Goal: Find specific page/section: Find specific page/section

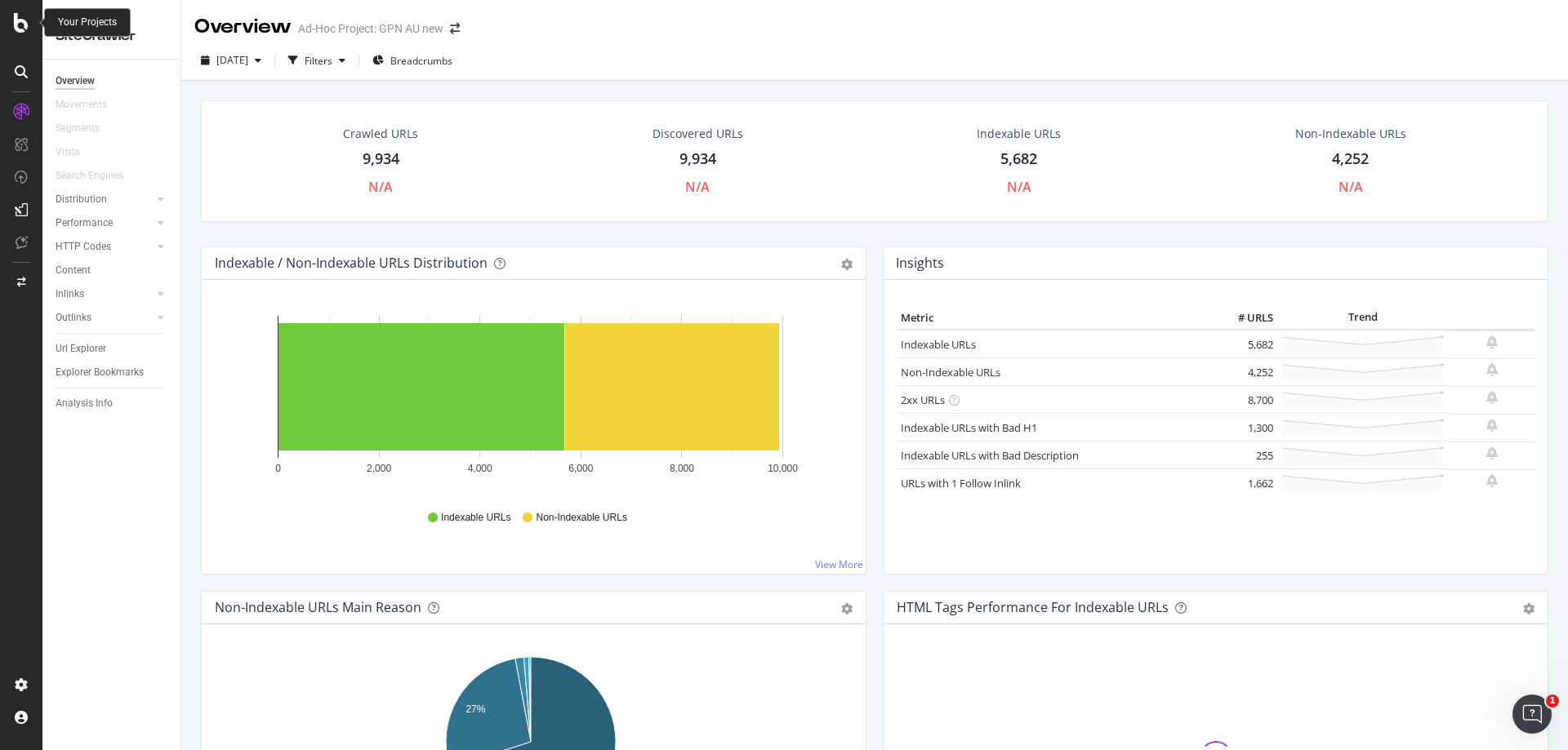
click at [12, 24] on div at bounding box center [21, 22] width 39 height 20
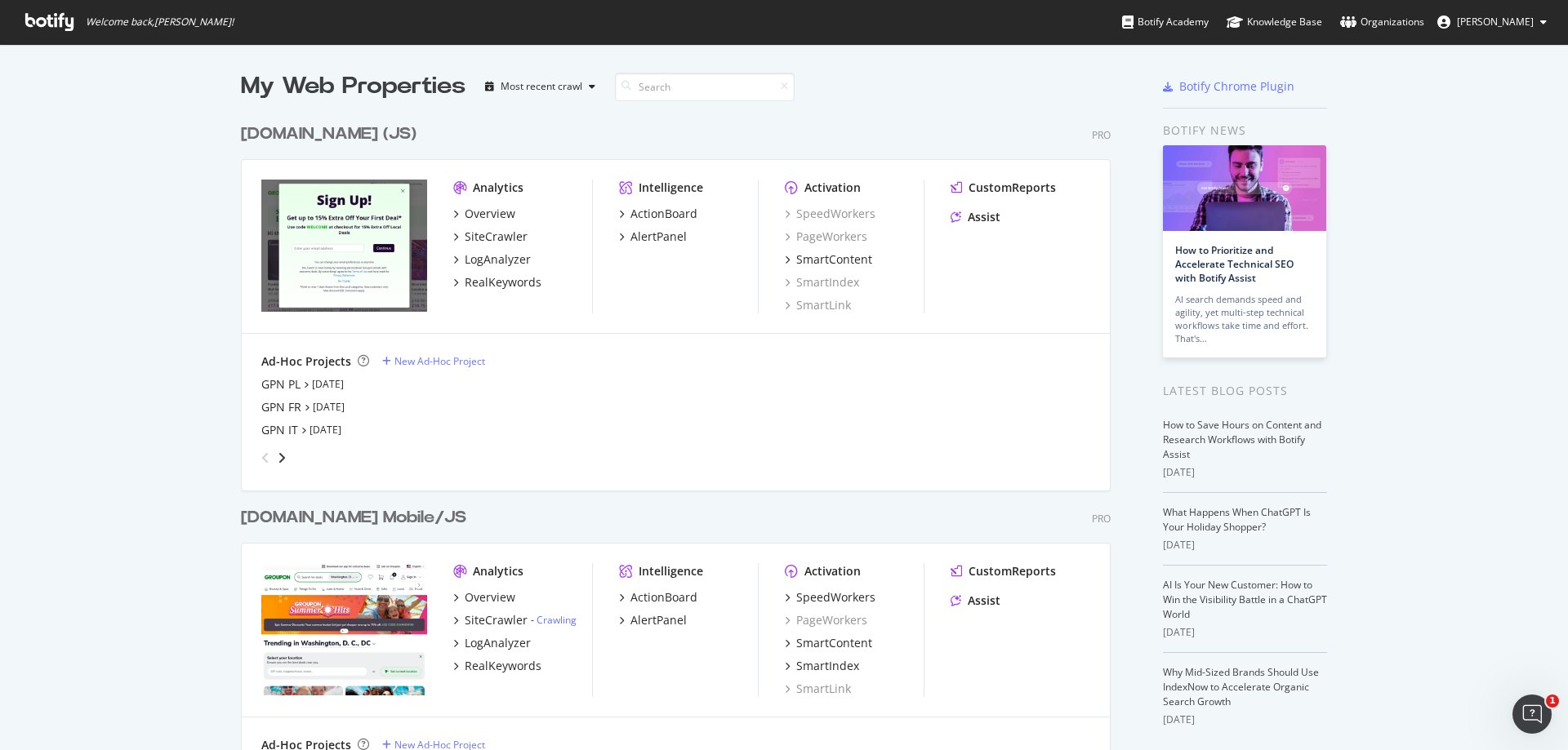
scroll to position [738, 1544]
click at [276, 458] on div "angle-right" at bounding box center [281, 457] width 11 height 16
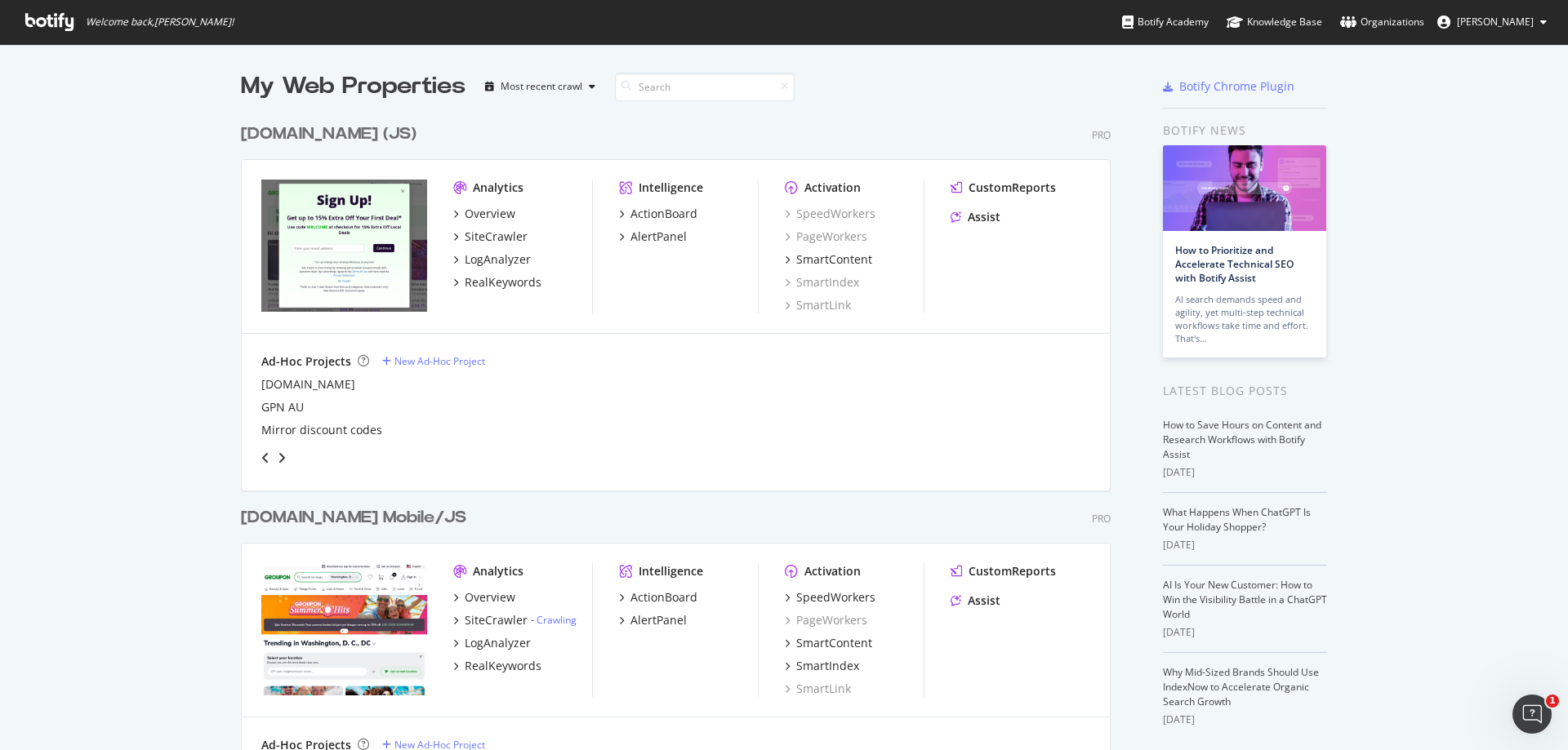
click at [276, 458] on div "angle-right" at bounding box center [281, 457] width 11 height 16
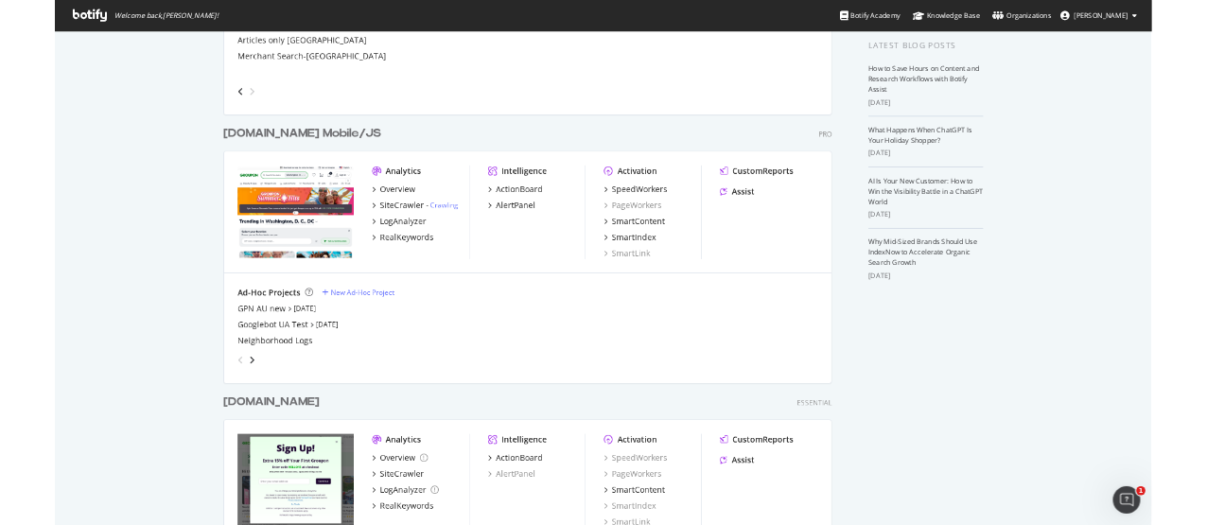
scroll to position [568, 0]
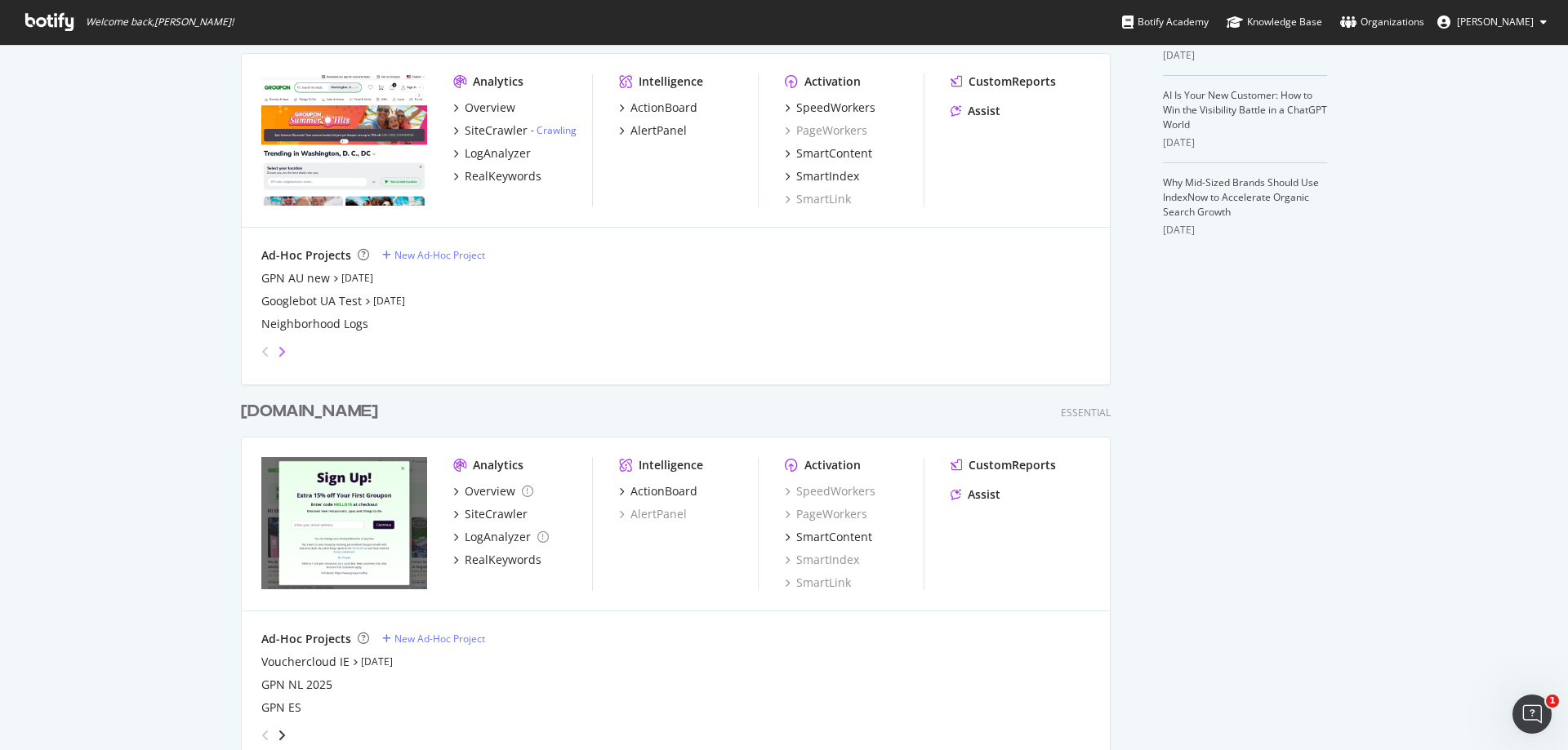
click at [278, 350] on icon "angle-right" at bounding box center [281, 351] width 8 height 13
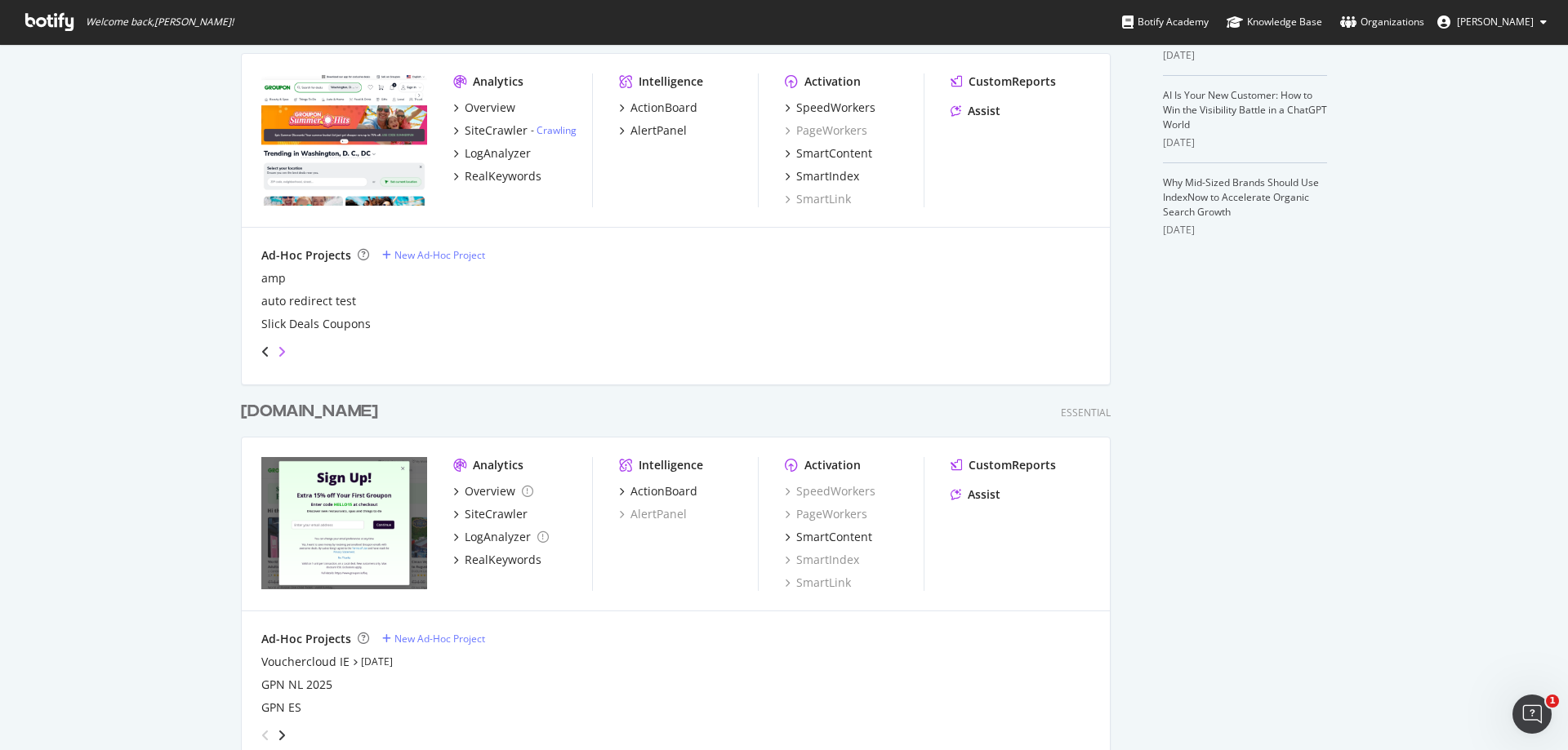
click at [278, 350] on icon "angle-right" at bounding box center [281, 351] width 8 height 13
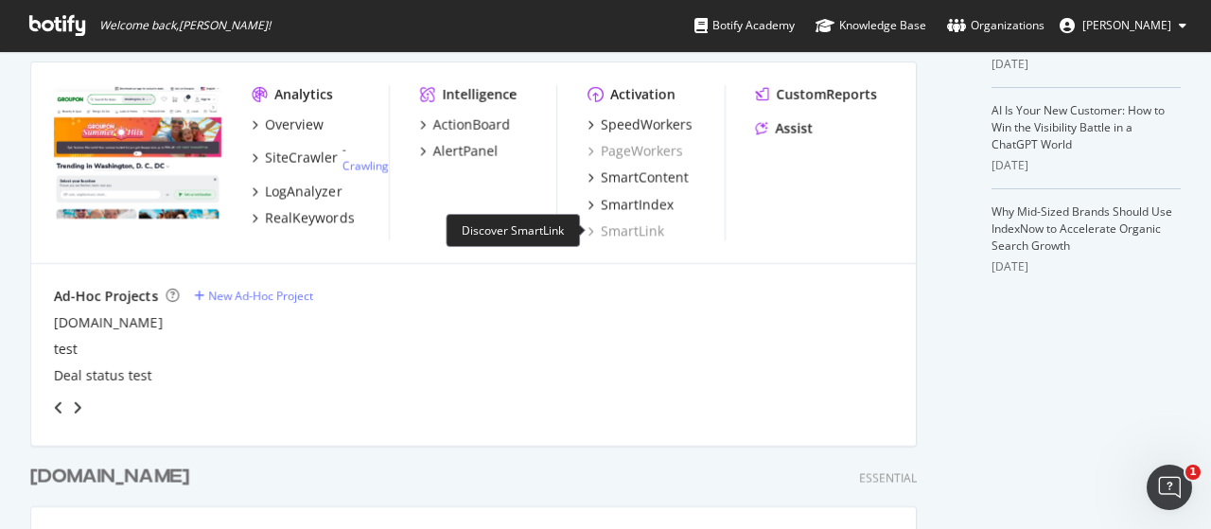
scroll to position [3899, 886]
